Goal: Check status: Check status

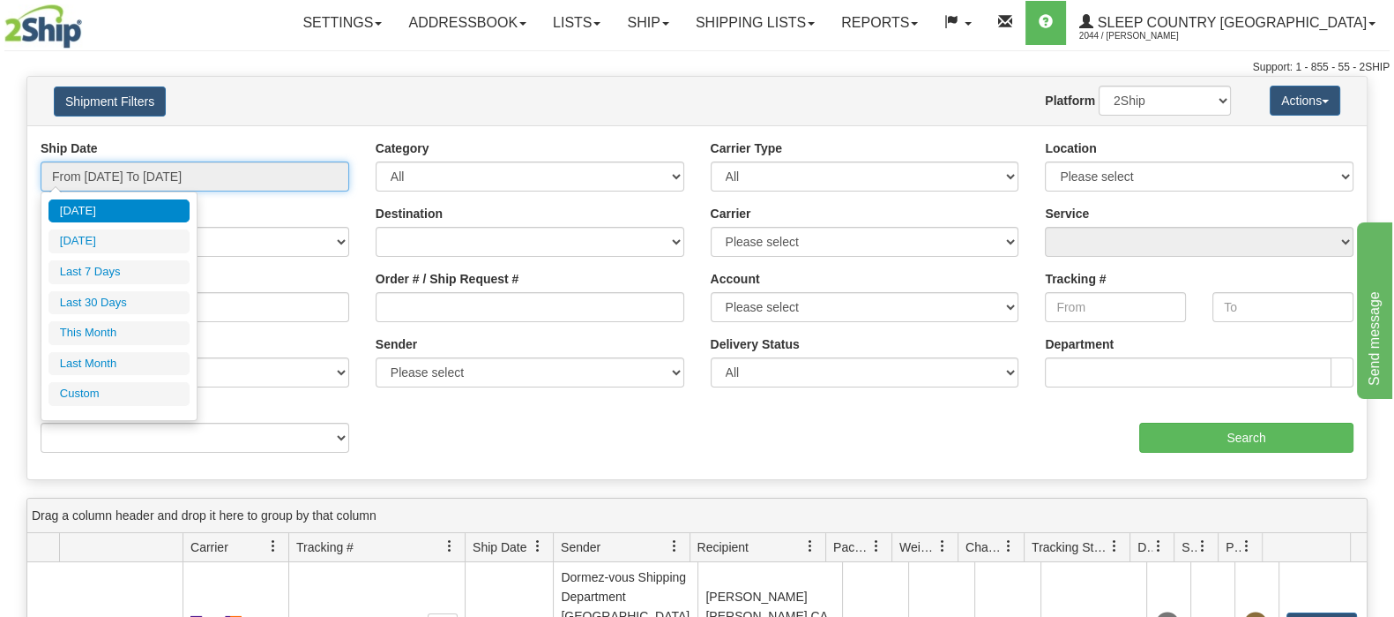
click at [157, 171] on input "From [DATE] To [DATE]" at bounding box center [195, 176] width 309 height 30
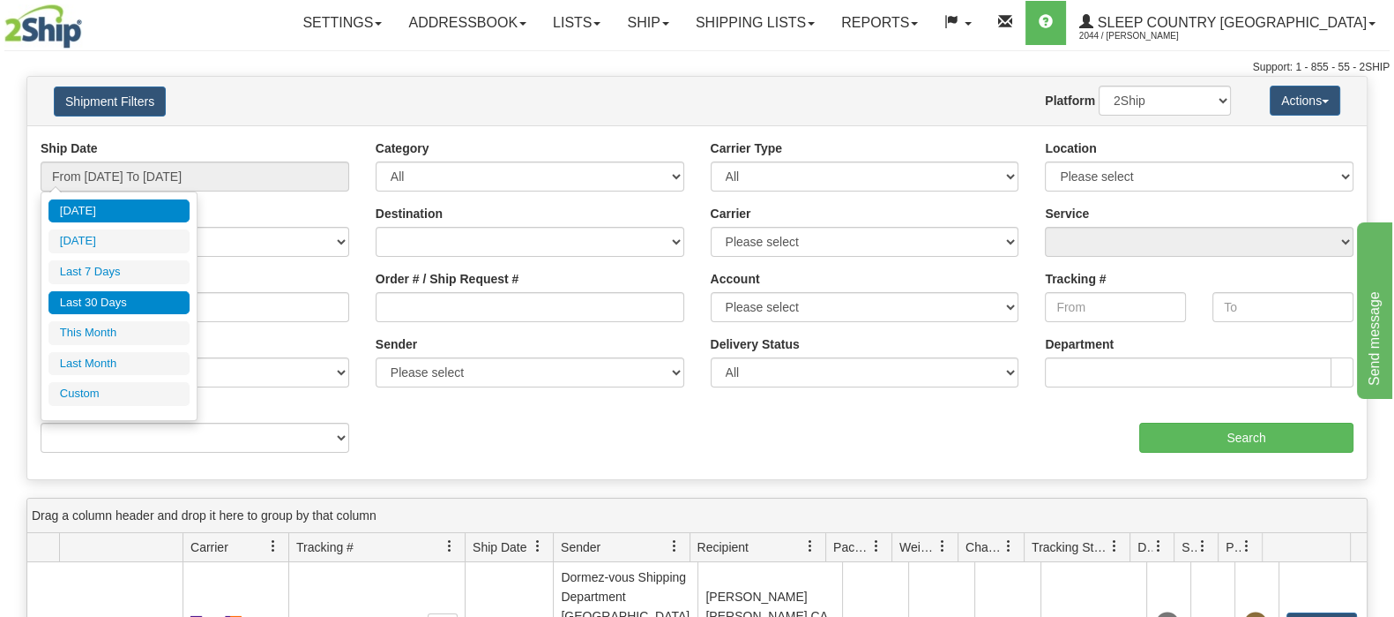
click at [134, 298] on li "Last 30 Days" at bounding box center [119, 303] width 141 height 24
type input "From [DATE] To [DATE]"
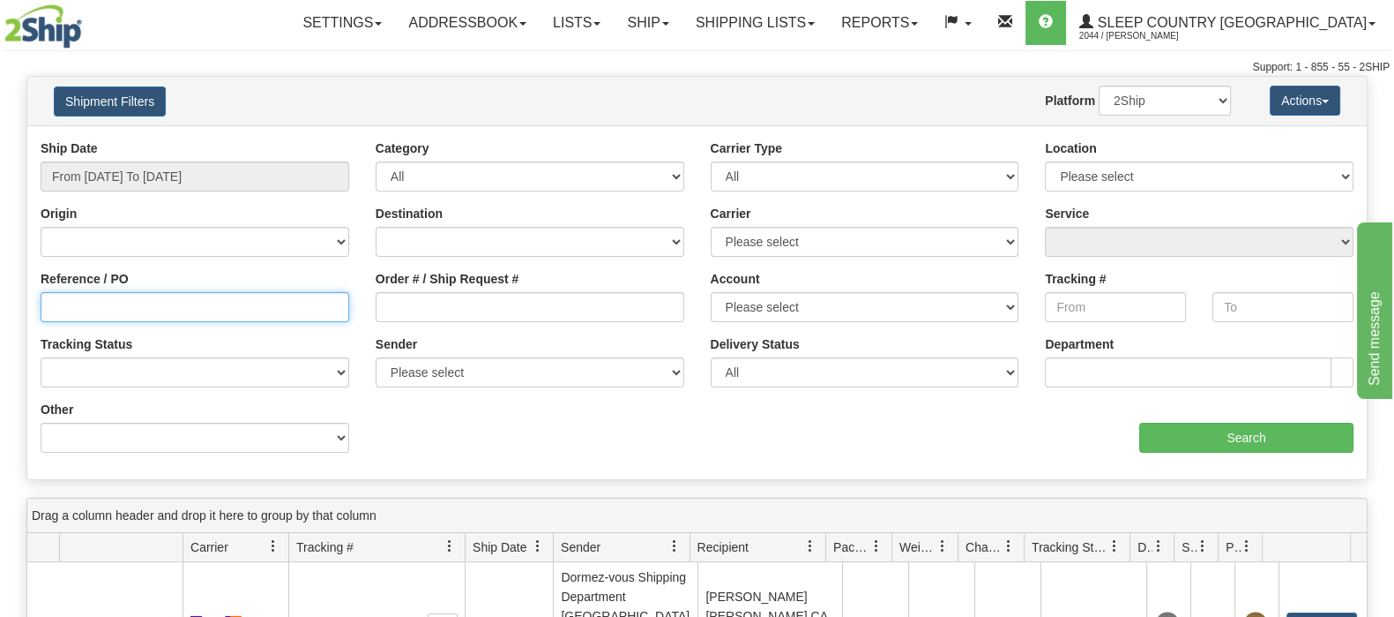
click at [134, 299] on input "Reference / PO" at bounding box center [195, 307] width 309 height 30
paste input "9000I054724"
type input "9000I054724"
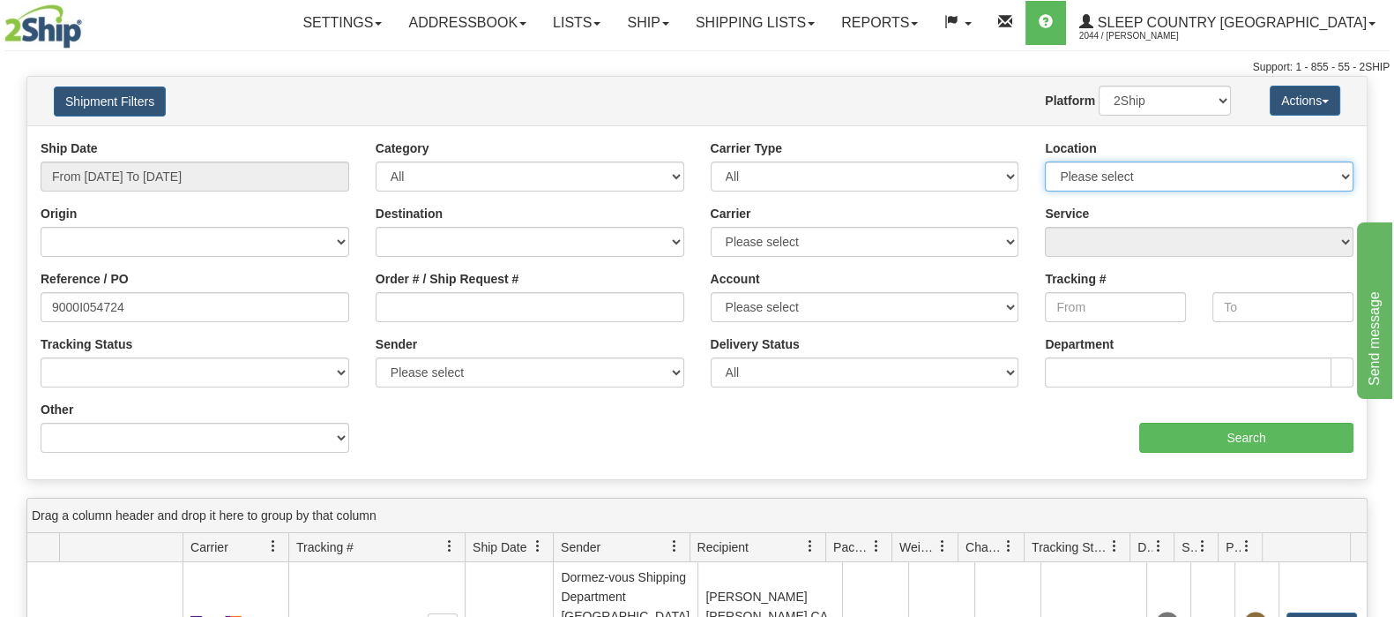
click at [1112, 173] on select "Please select [GEOGRAPHIC_DATA] 921 922 93 94 97 390 915 916 98 902 95 96 90 91…" at bounding box center [1199, 176] width 309 height 30
select select "6710"
click at [1045, 161] on select "Please select [GEOGRAPHIC_DATA] 921 922 93 94 97 390 915 916 98 902 95 96 90 91…" at bounding box center [1199, 176] width 309 height 30
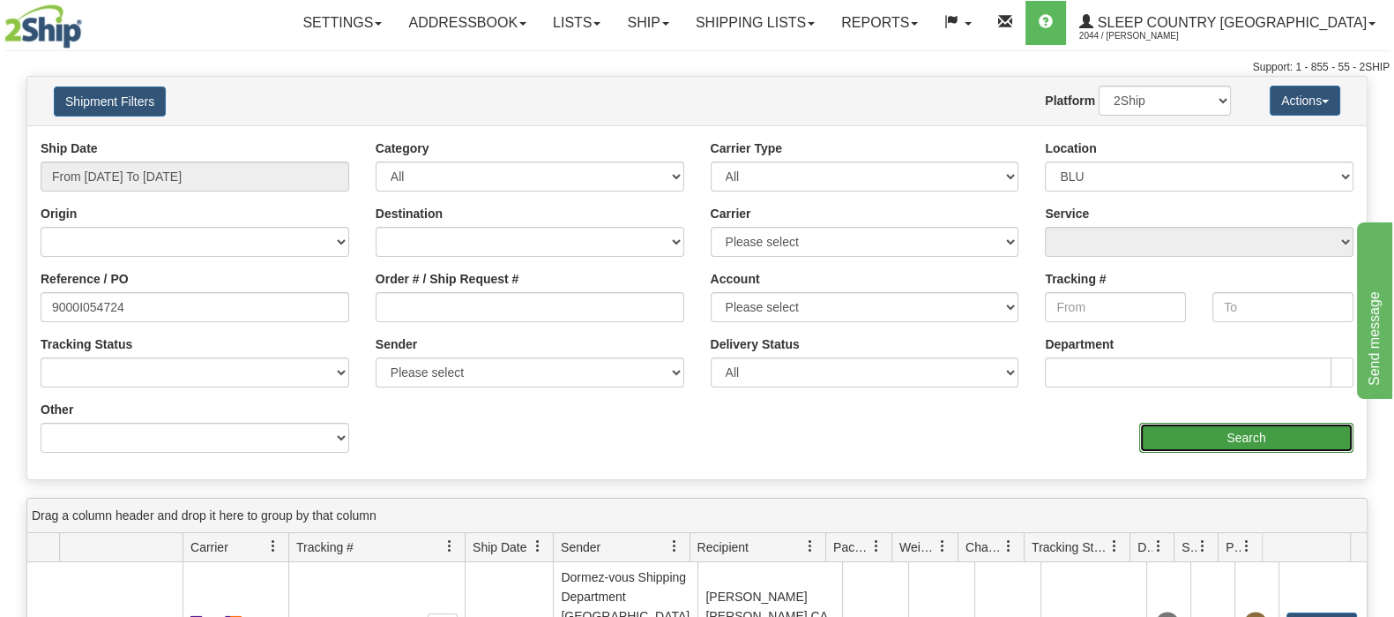
click at [1195, 436] on input "Search" at bounding box center [1247, 437] width 214 height 30
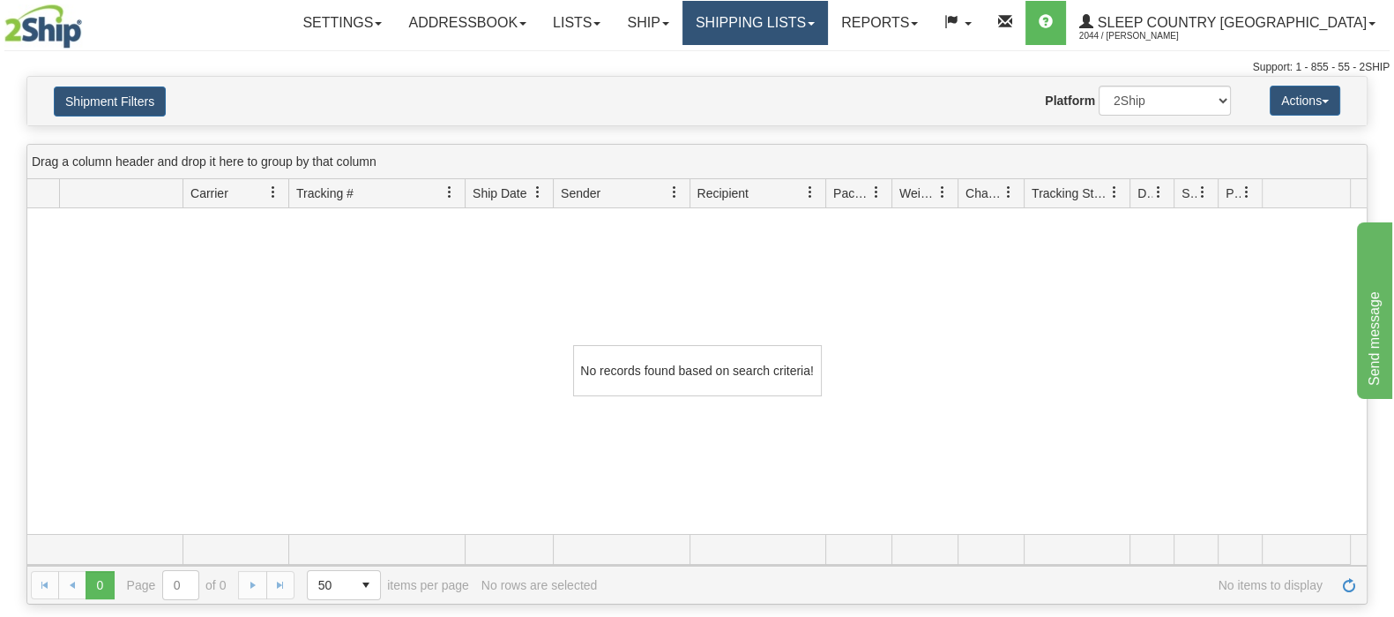
click at [828, 19] on link "Shipping lists" at bounding box center [756, 23] width 146 height 44
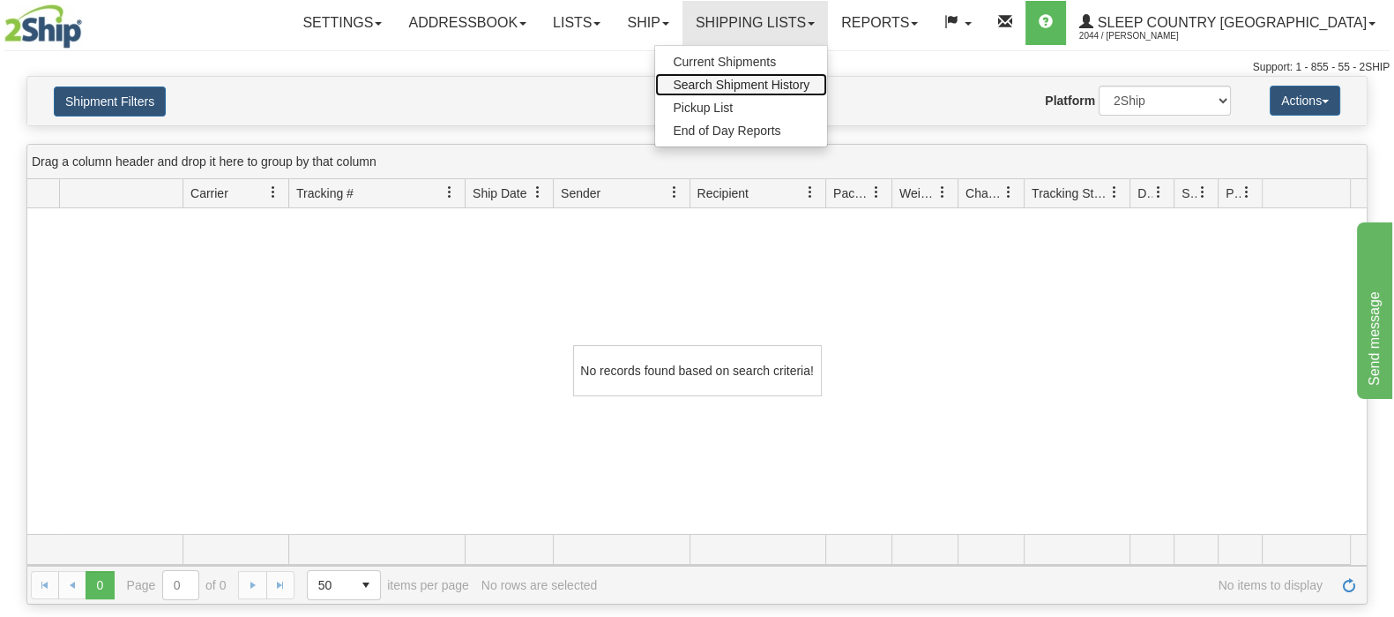
click at [810, 81] on span "Search Shipment History" at bounding box center [741, 85] width 137 height 14
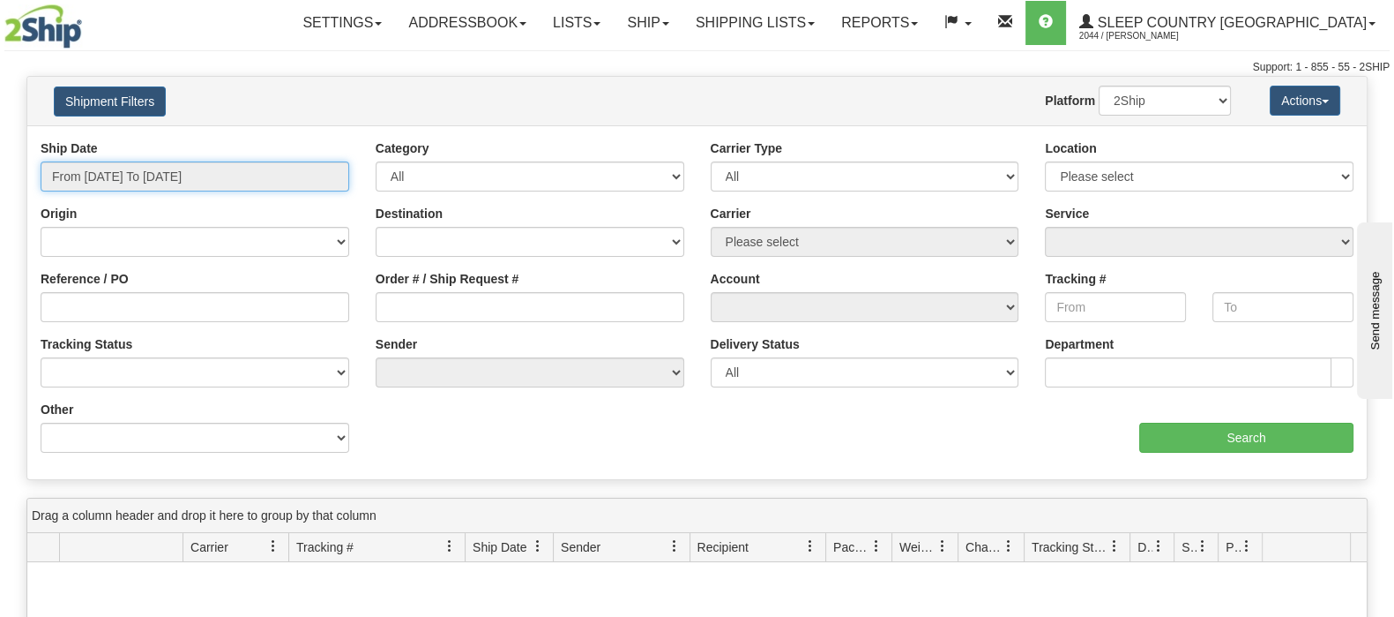
click at [132, 167] on input "From [DATE] To [DATE]" at bounding box center [195, 176] width 309 height 30
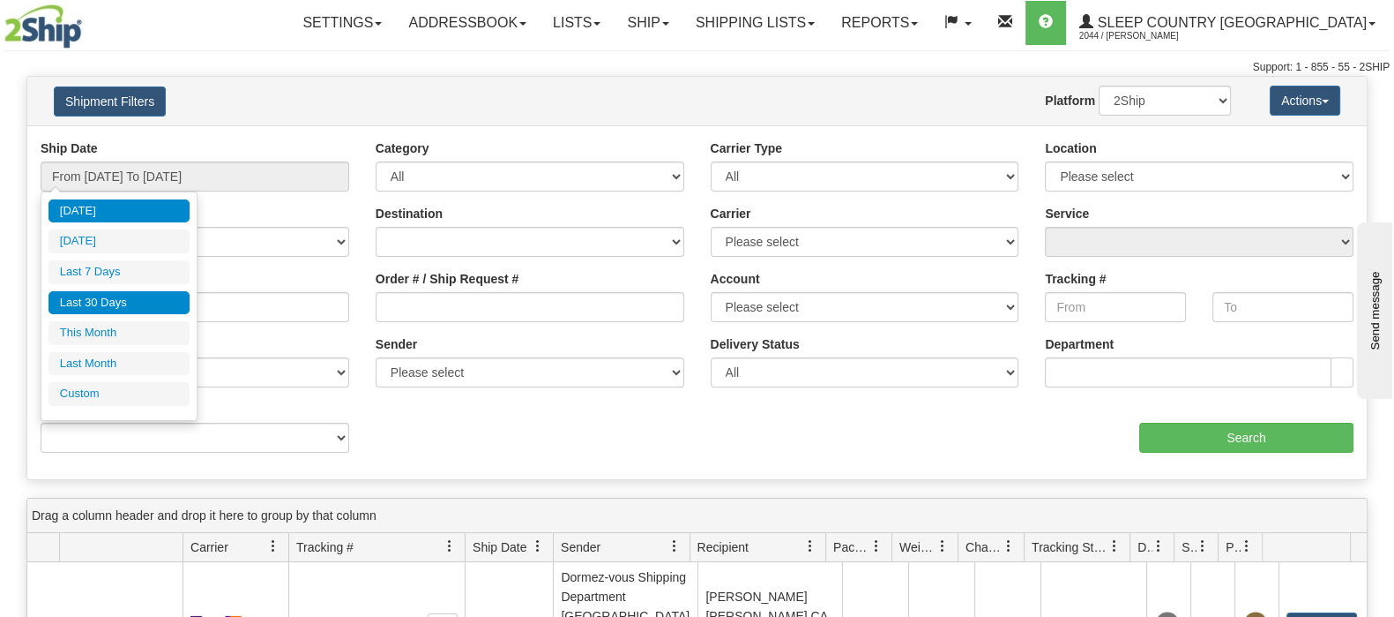
click at [127, 294] on li "Last 30 Days" at bounding box center [119, 303] width 141 height 24
type input "From [DATE] To [DATE]"
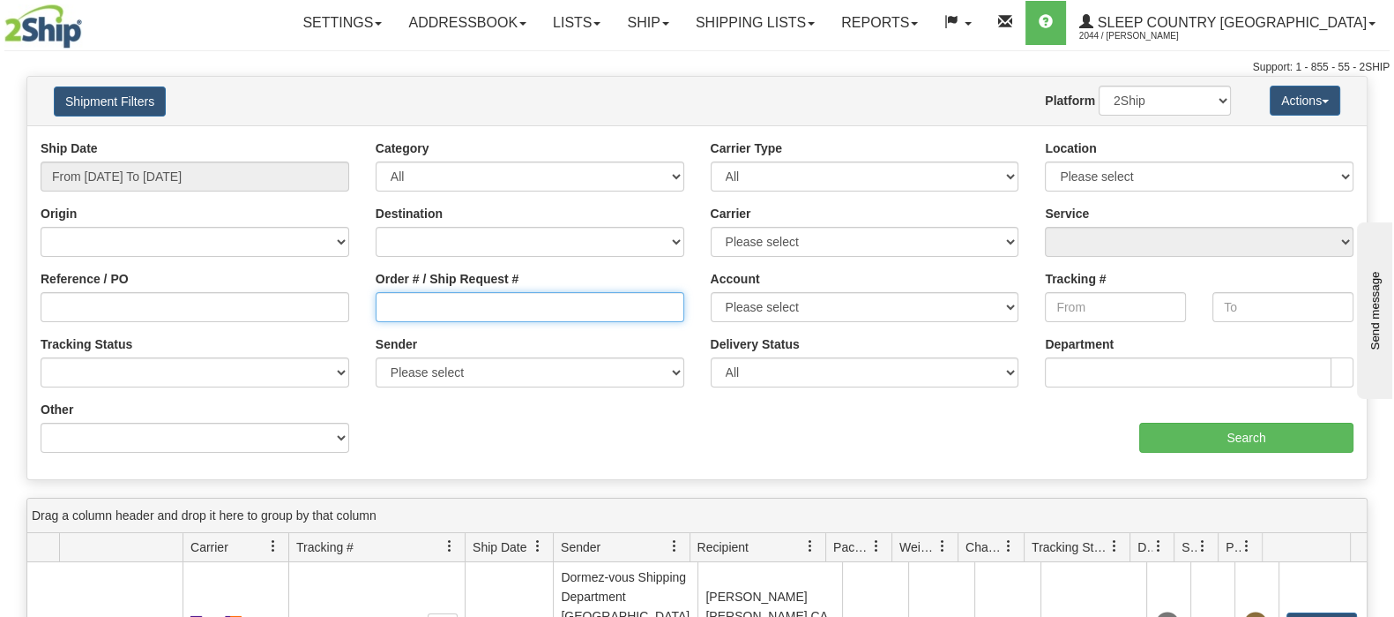
click at [445, 315] on input "Order # / Ship Request #" at bounding box center [530, 307] width 309 height 30
paste input "9000I054724"
type input "9000I054724"
click at [1172, 99] on select "2Ship Imported" at bounding box center [1165, 101] width 132 height 30
select select "1"
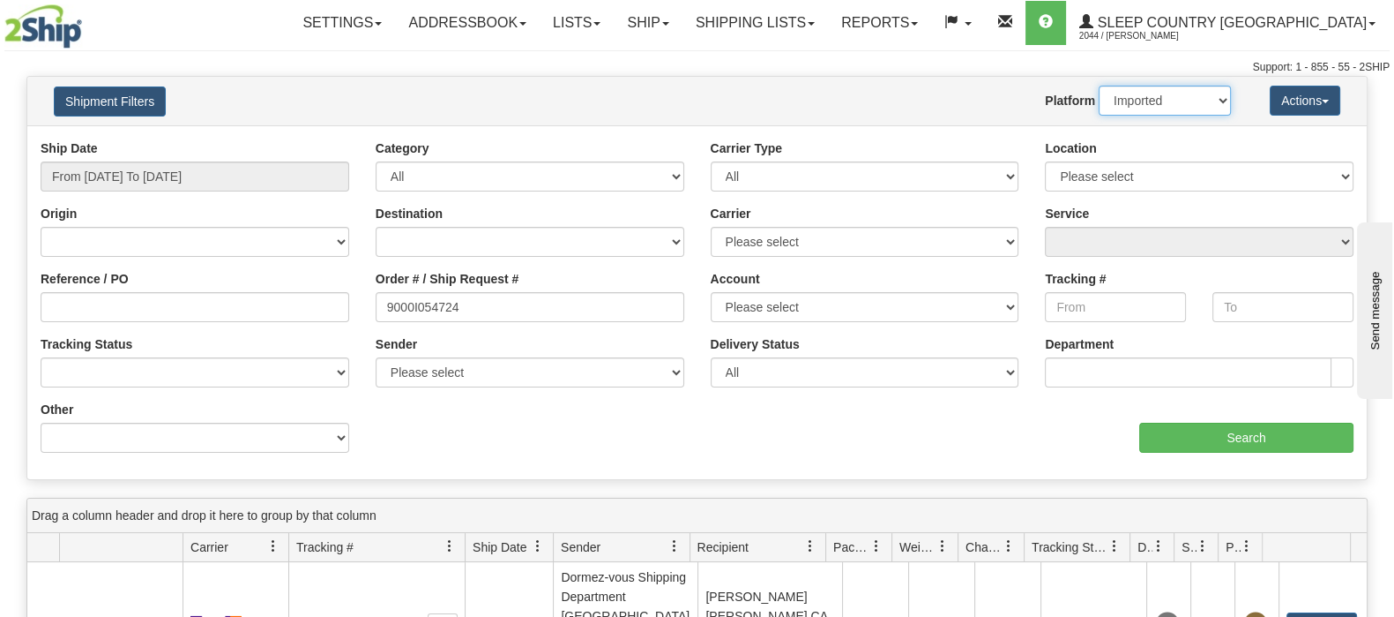
click at [1099, 86] on select "2Ship Imported" at bounding box center [1165, 101] width 132 height 30
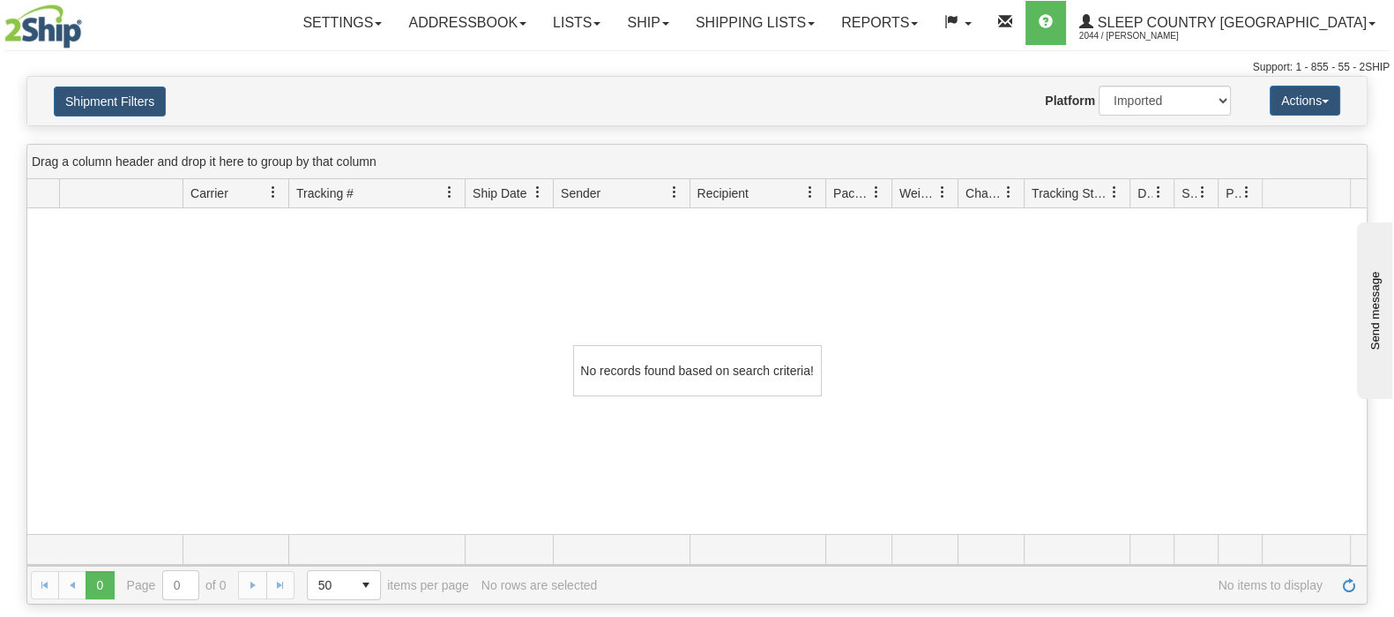
click at [251, 40] on div "Settings Shipping Preferences Fields Preferences New Addressbook Recipients" at bounding box center [820, 23] width 1140 height 44
click at [828, 13] on link "Shipping lists" at bounding box center [756, 23] width 146 height 44
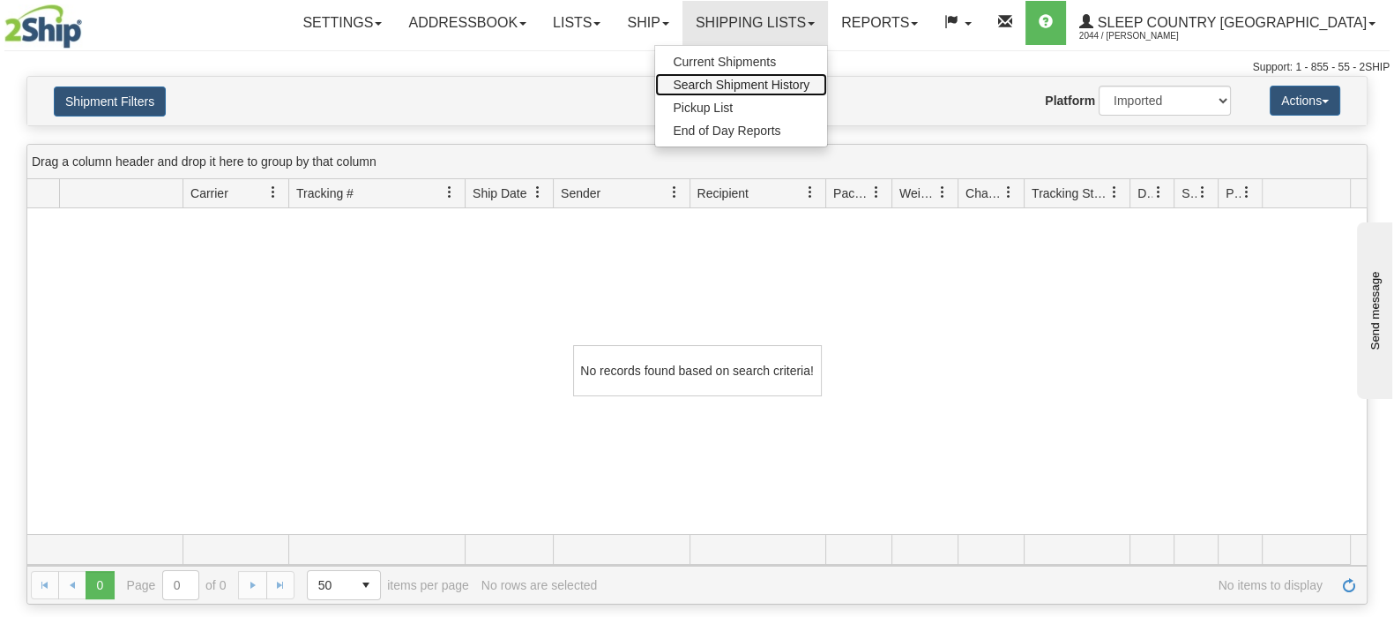
click at [810, 82] on span "Search Shipment History" at bounding box center [741, 85] width 137 height 14
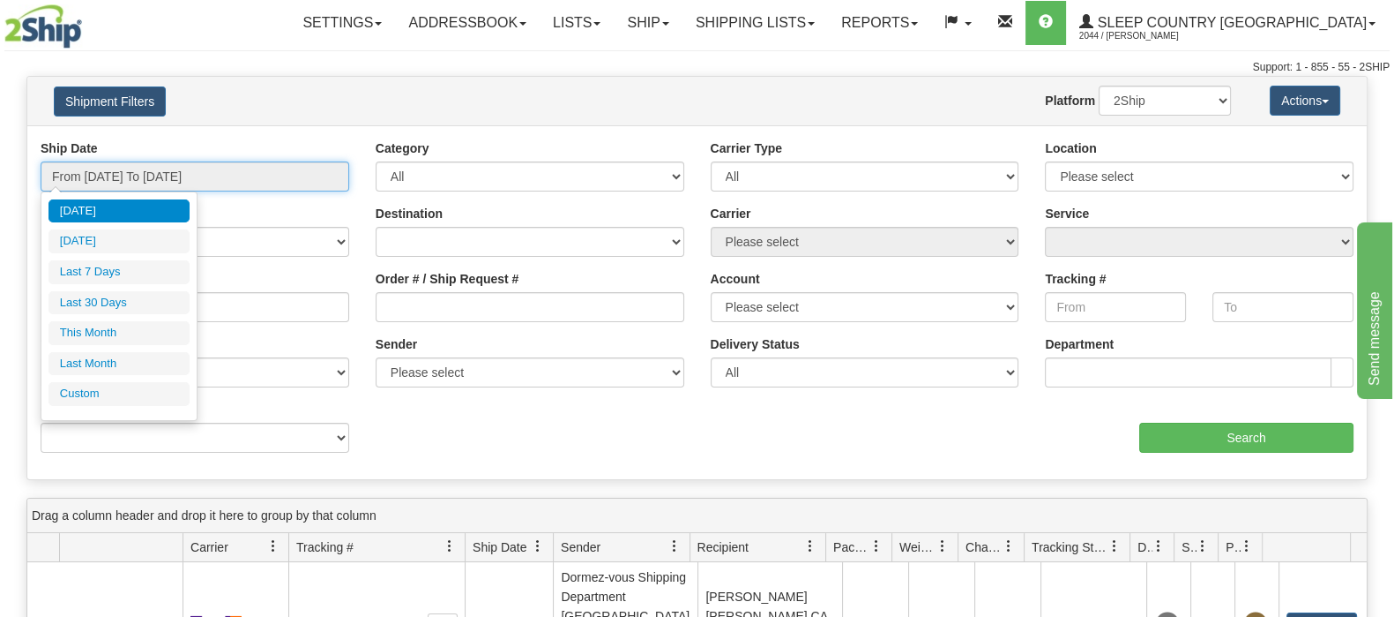
click at [101, 174] on input "From [DATE] To [DATE]" at bounding box center [195, 176] width 309 height 30
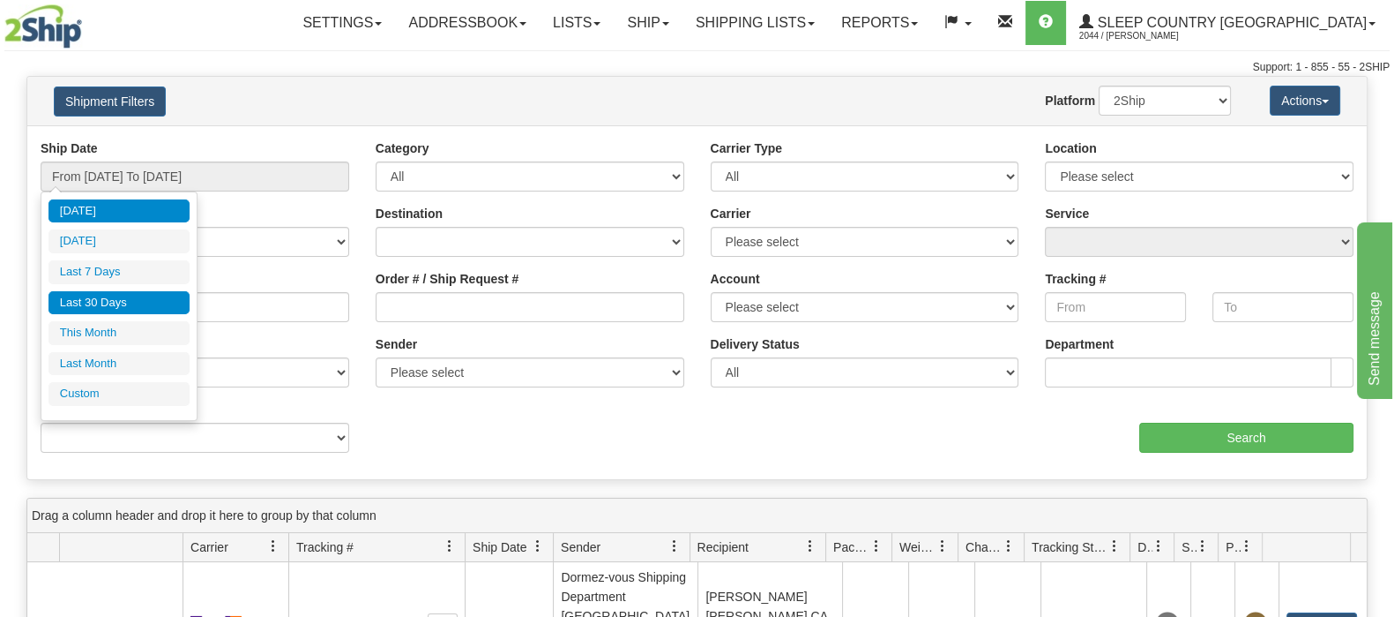
click at [121, 299] on li "Last 30 Days" at bounding box center [119, 303] width 141 height 24
type input "From [DATE] To [DATE]"
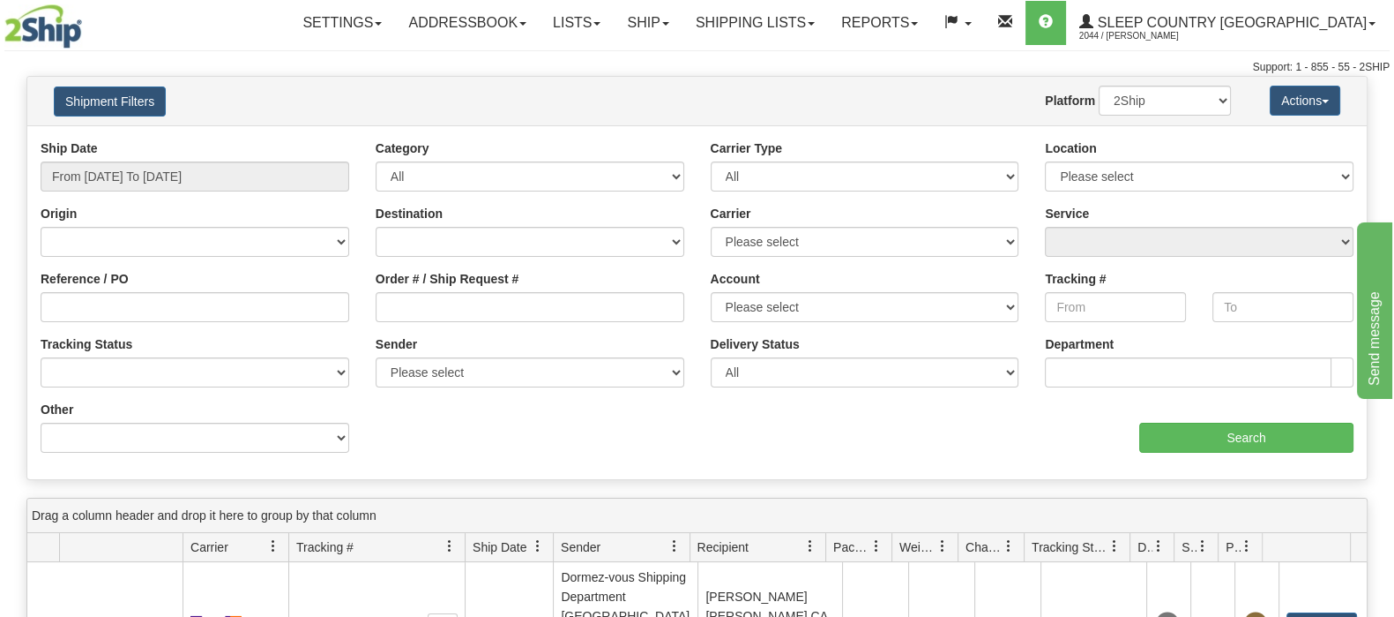
click at [141, 289] on div "Reference / PO" at bounding box center [195, 296] width 309 height 52
click at [122, 306] on input "Reference / PO" at bounding box center [195, 307] width 309 height 30
click at [416, 310] on input "Order # / Ship Request #" at bounding box center [530, 307] width 309 height 30
click at [76, 305] on input "Reference / PO" at bounding box center [195, 307] width 309 height 30
paste input "9000I054724"
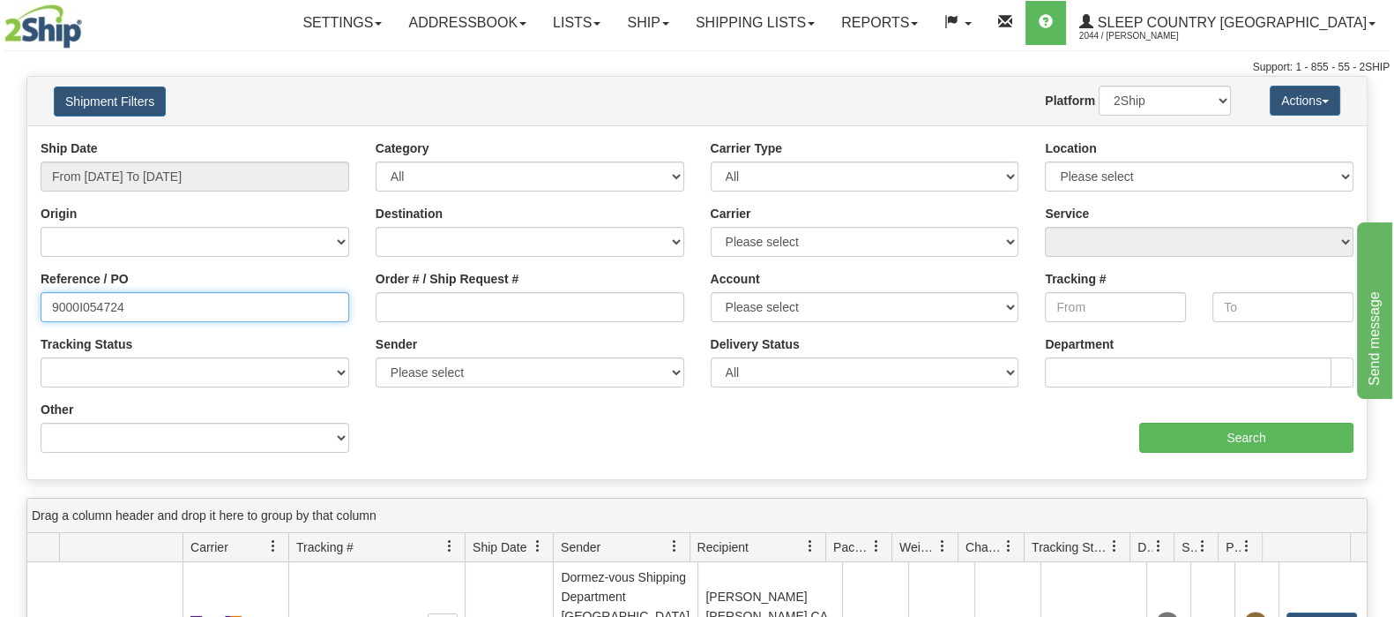
type input "9000I054724"
click at [1184, 94] on select "2Ship Imported" at bounding box center [1165, 101] width 132 height 30
select select "1"
click at [1099, 86] on select "2Ship Imported" at bounding box center [1165, 101] width 132 height 30
